Goal: Download file/media

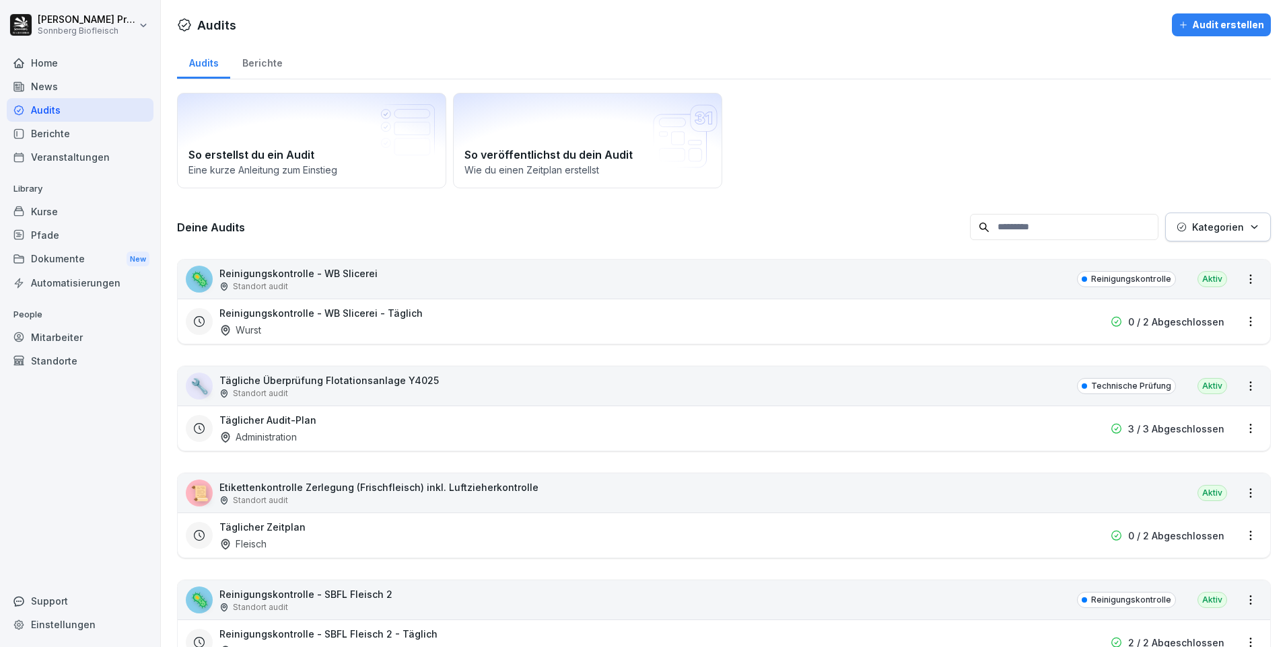
click at [1030, 227] on input at bounding box center [1064, 227] width 188 height 26
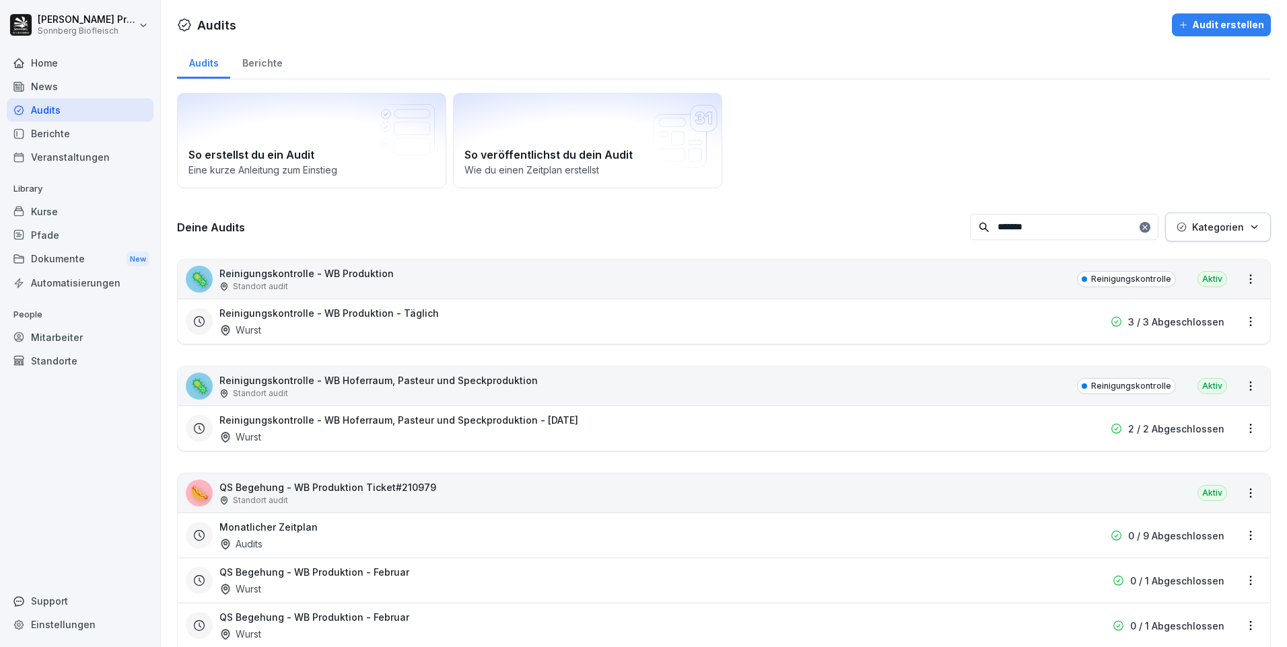
type input "*******"
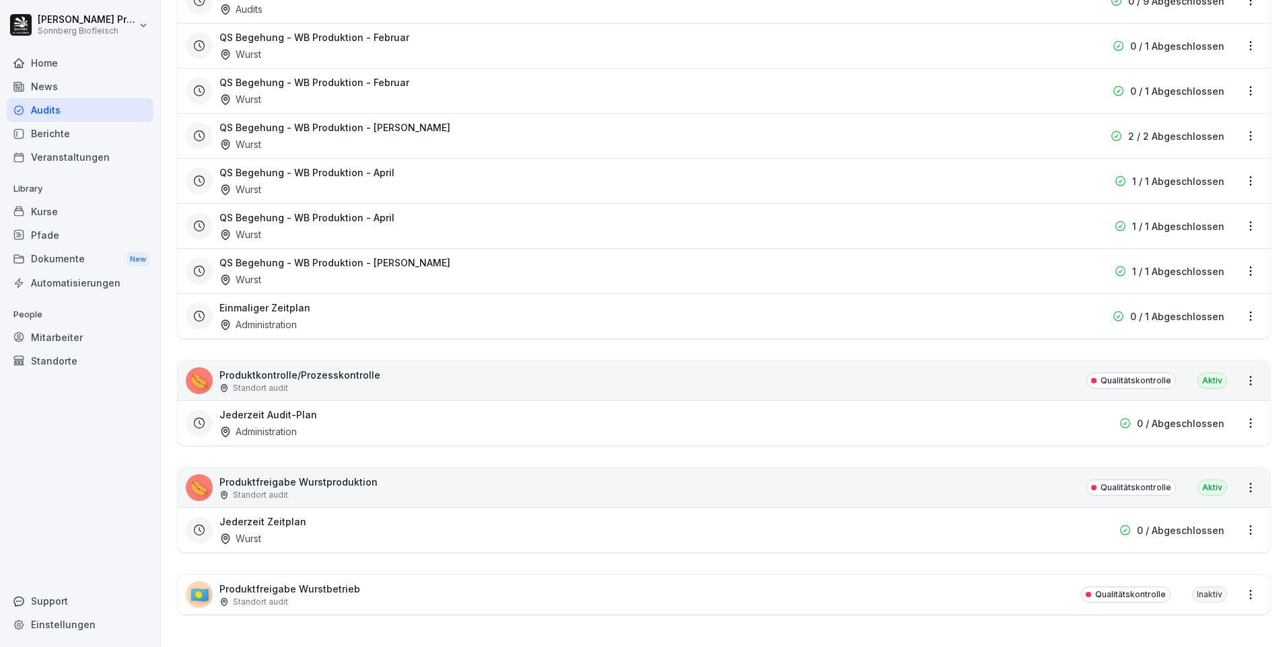
scroll to position [545, 0]
click at [206, 474] on div "🌭" at bounding box center [199, 487] width 27 height 27
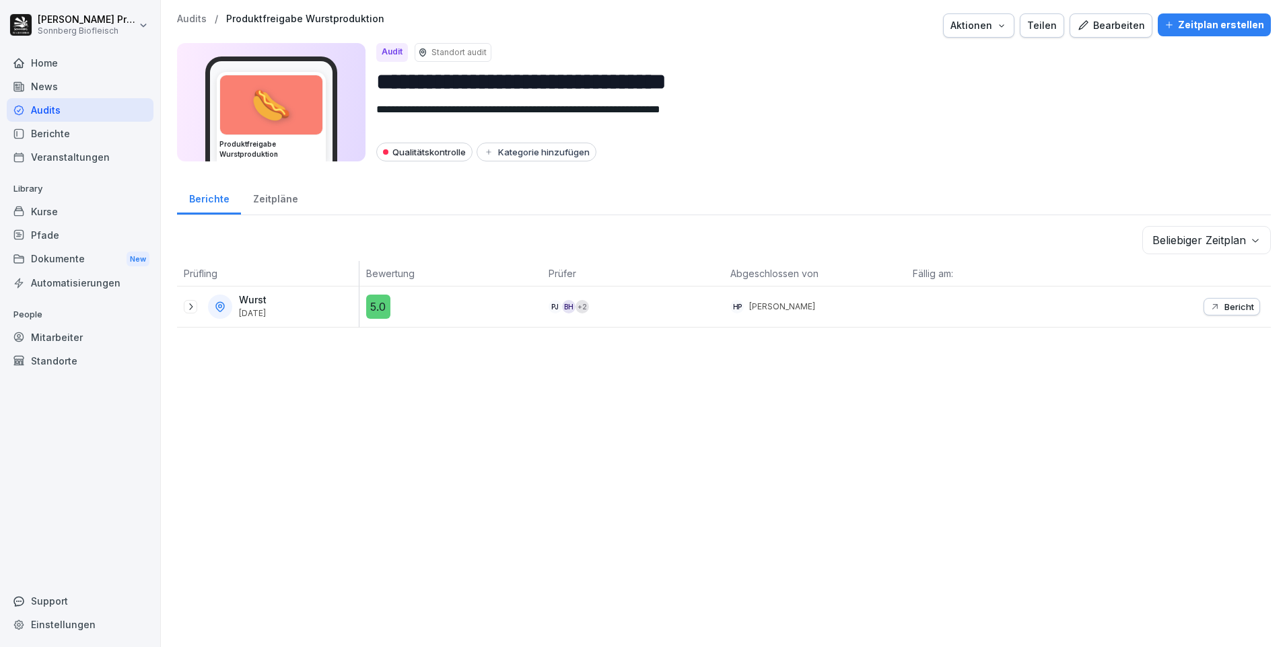
click at [192, 306] on icon at bounding box center [190, 306] width 11 height 11
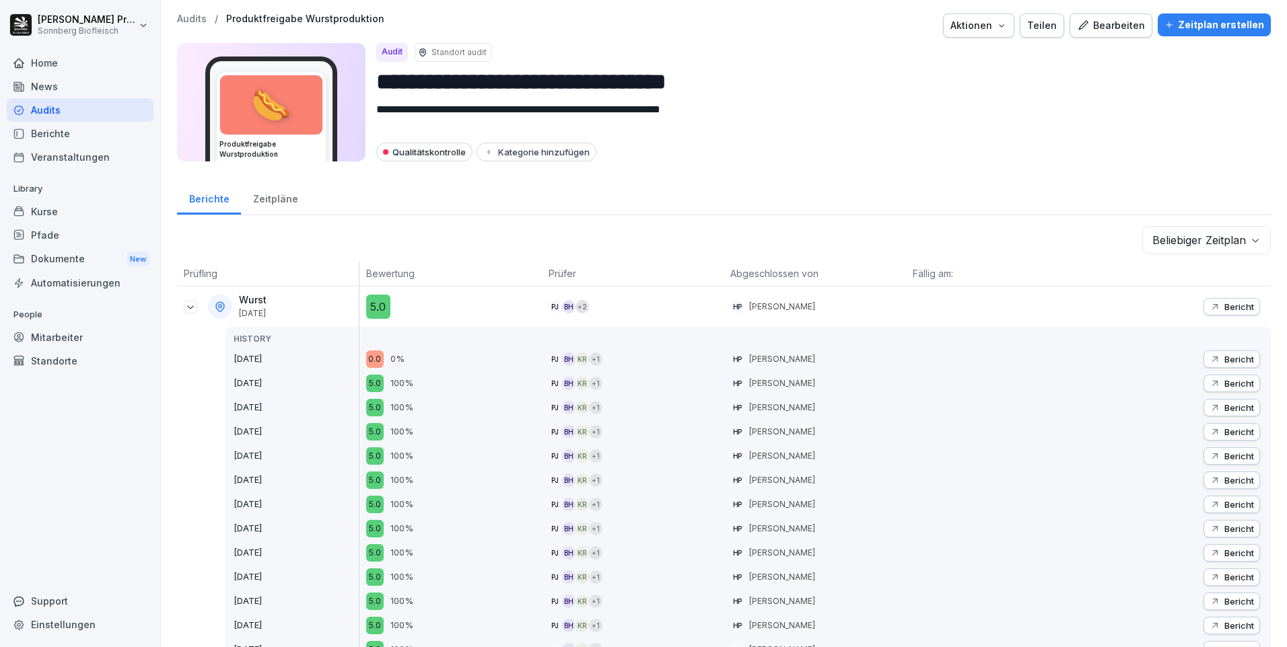
click at [1209, 357] on icon "button" at bounding box center [1214, 359] width 11 height 11
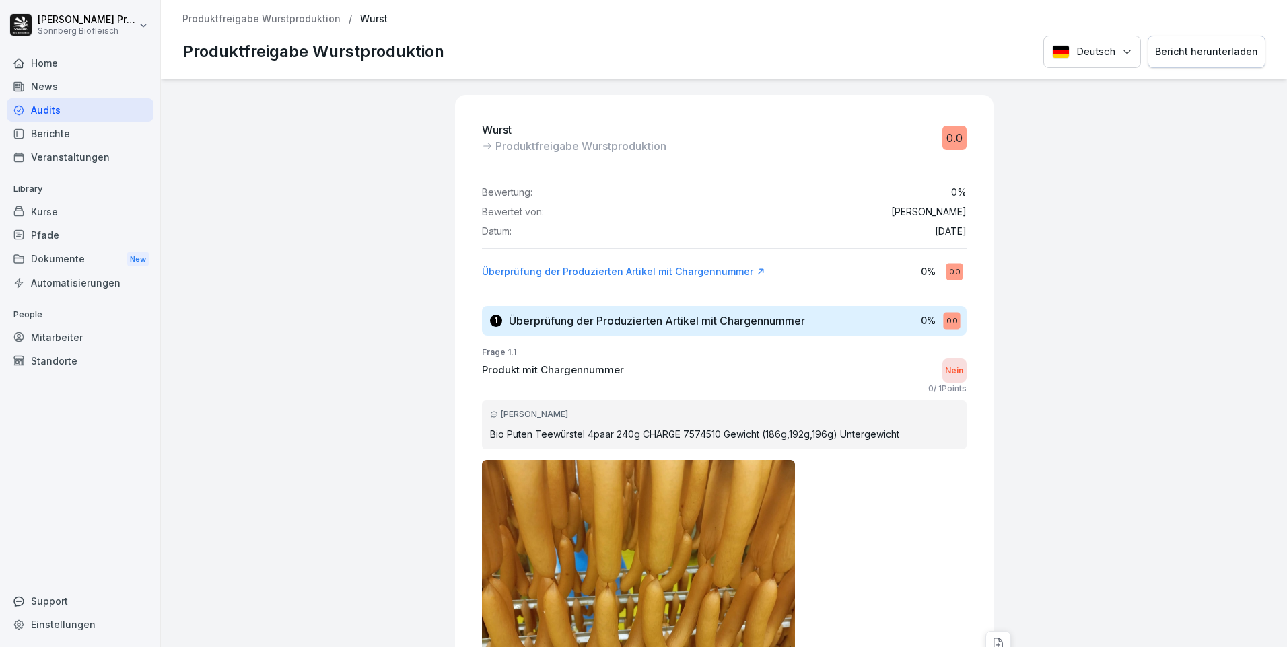
click at [1222, 48] on div "Bericht herunterladen" at bounding box center [1206, 51] width 103 height 15
